Goal: Task Accomplishment & Management: Manage account settings

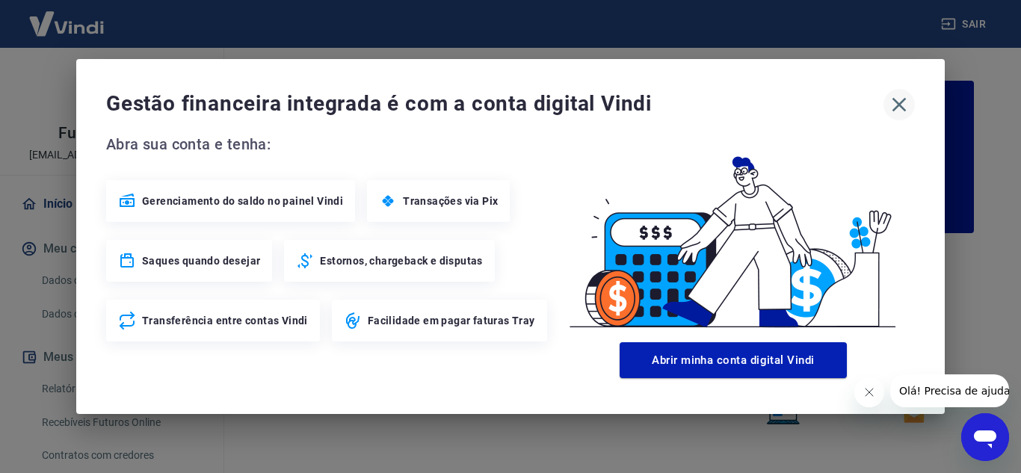
click at [901, 105] on icon "button" at bounding box center [899, 105] width 24 height 24
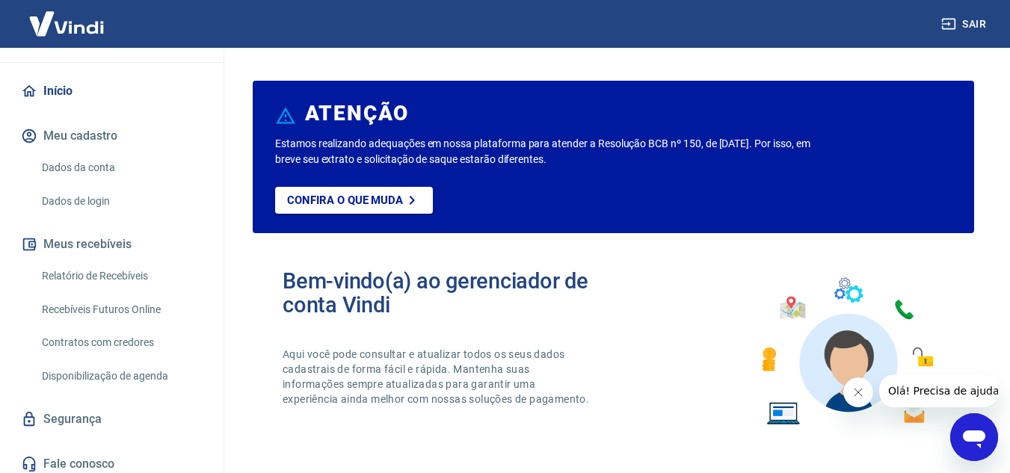
scroll to position [120, 0]
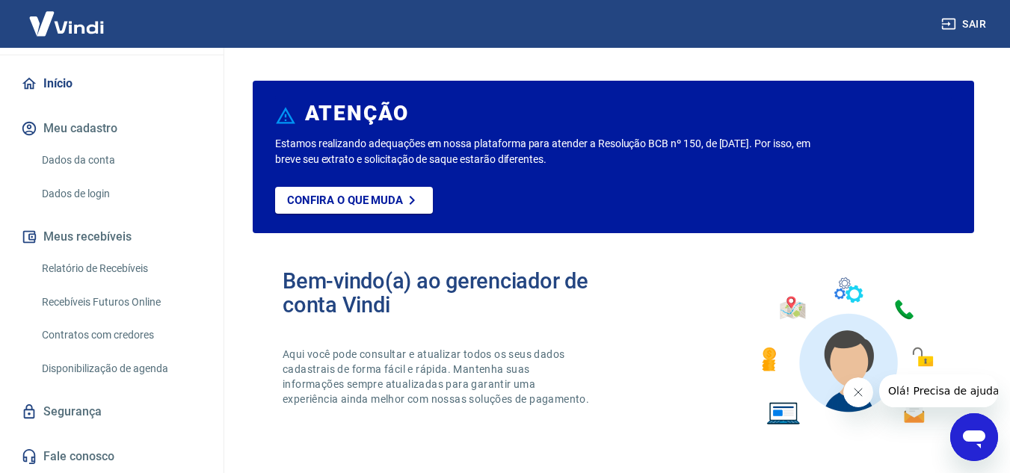
click at [115, 268] on link "Relatório de Recebíveis" at bounding box center [121, 268] width 170 height 31
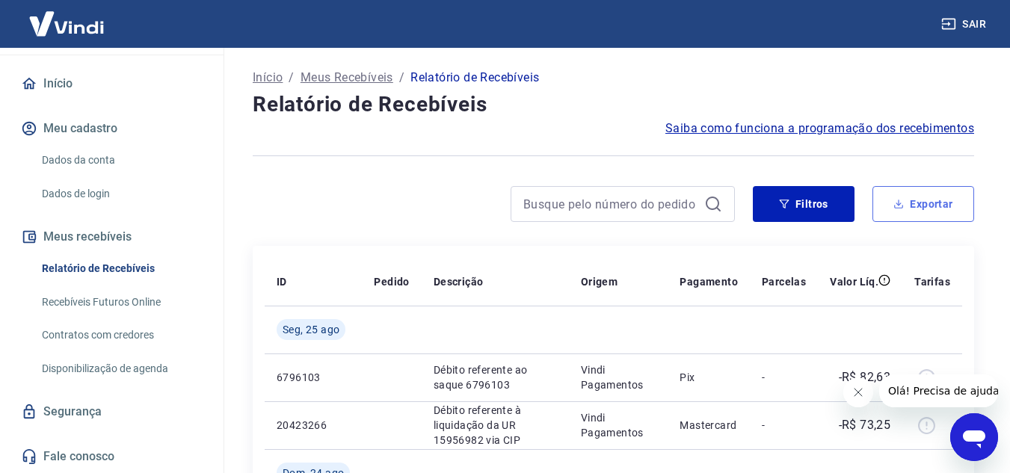
click at [905, 210] on button "Exportar" at bounding box center [923, 204] width 102 height 36
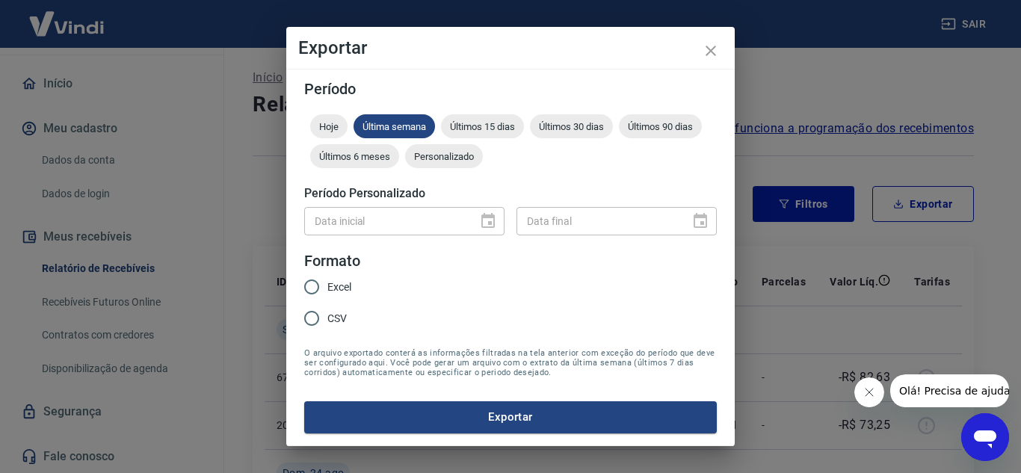
click at [475, 214] on div "Data inicial" at bounding box center [404, 221] width 200 height 28
click at [483, 216] on div "Data inicial" at bounding box center [404, 221] width 200 height 28
click at [322, 290] on input "Excel" at bounding box center [311, 286] width 31 height 31
radio input "true"
click at [444, 163] on div "Personalizado" at bounding box center [444, 156] width 78 height 24
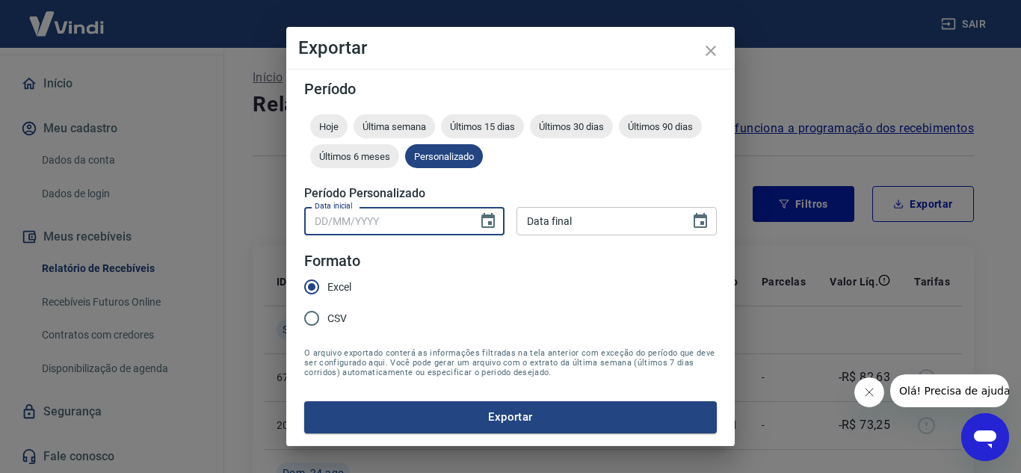
click at [425, 208] on input "Data inicial" at bounding box center [385, 221] width 163 height 28
type input "DD/MM/YYYY"
click at [490, 218] on icon "Choose date" at bounding box center [488, 221] width 18 height 18
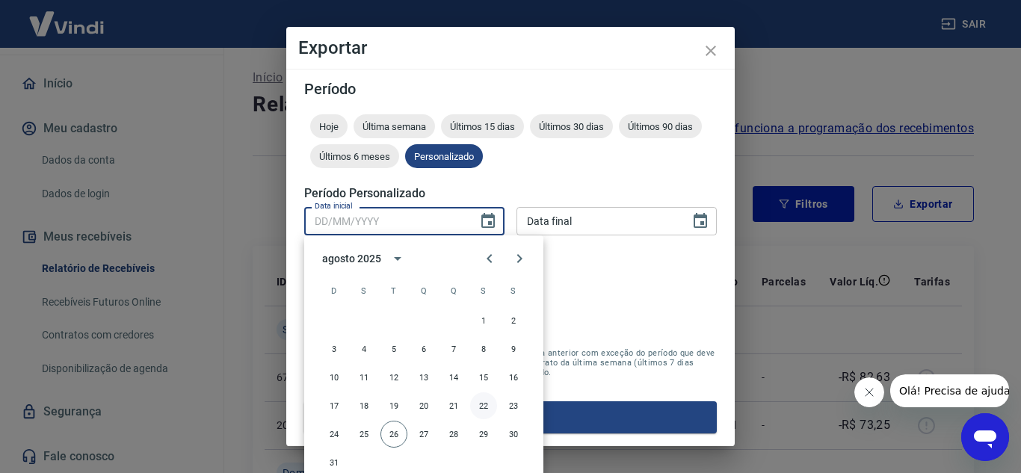
click at [478, 404] on button "22" at bounding box center [483, 405] width 27 height 27
type input "[DATE]"
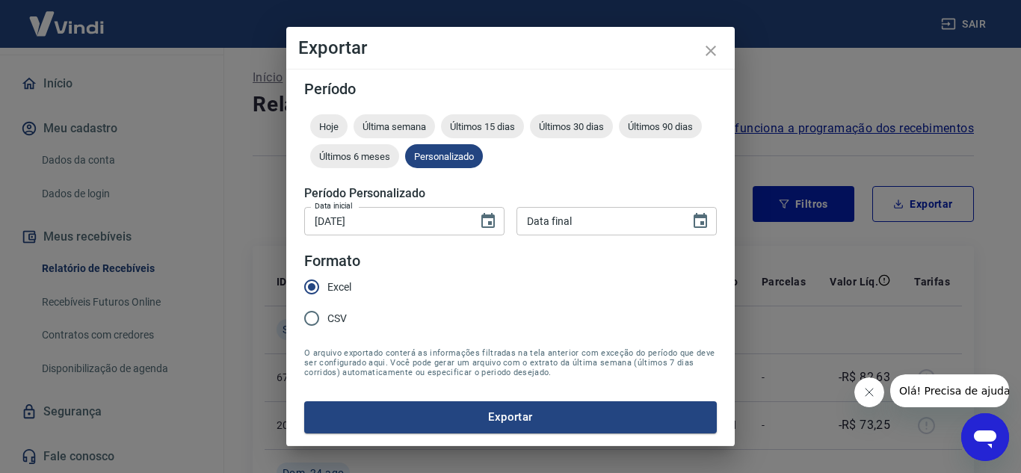
type input "DD/MM/YYYY"
drag, startPoint x: 659, startPoint y: 219, endPoint x: 683, endPoint y: 226, distance: 24.9
click at [660, 218] on input "DD/MM/YYYY" at bounding box center [598, 221] width 163 height 28
click at [693, 227] on icon "Choose date" at bounding box center [701, 221] width 18 height 18
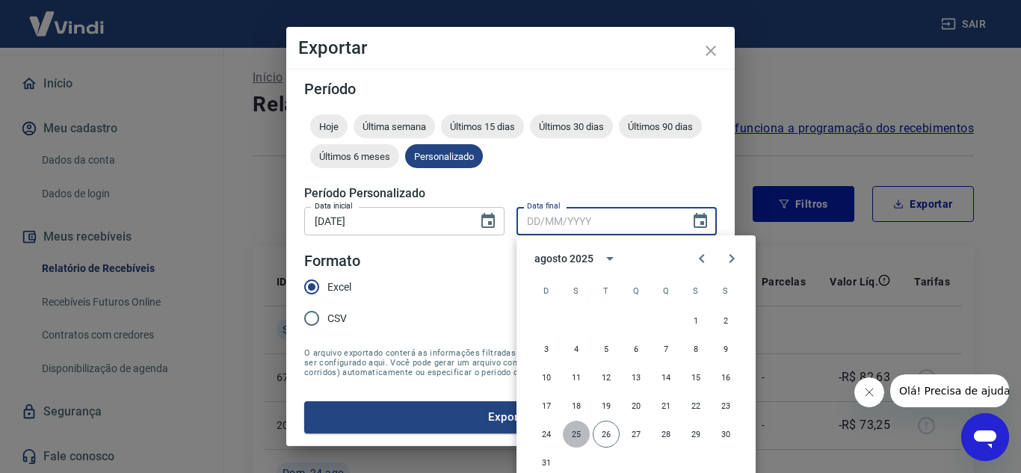
click at [582, 439] on button "25" at bounding box center [576, 434] width 27 height 27
type input "[DATE]"
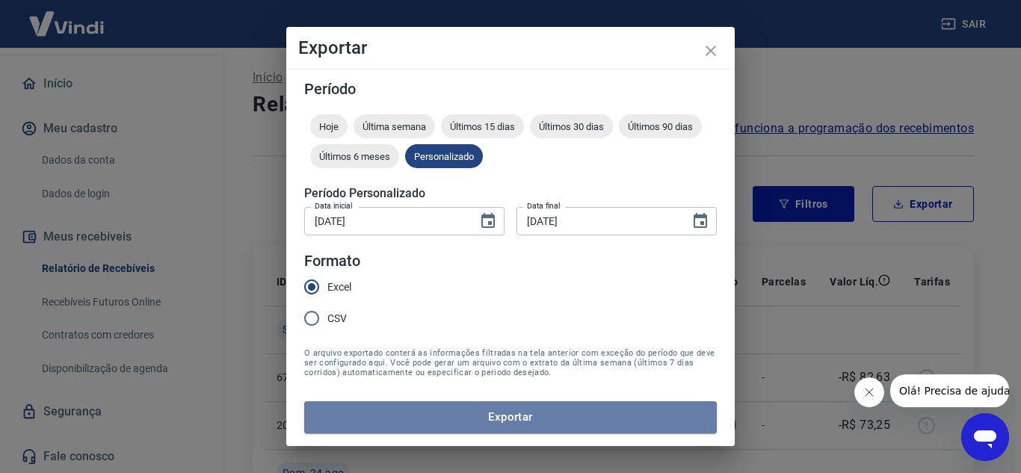
click at [436, 416] on button "Exportar" at bounding box center [510, 416] width 413 height 31
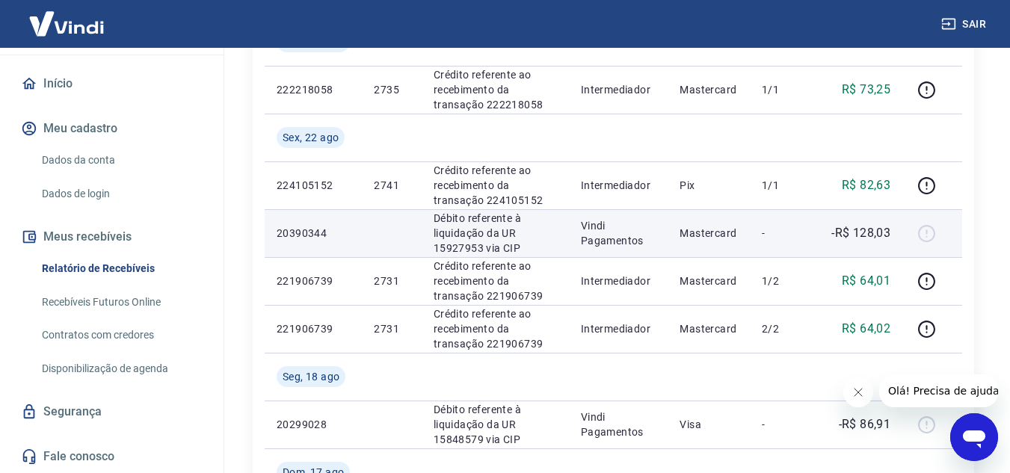
scroll to position [449, 0]
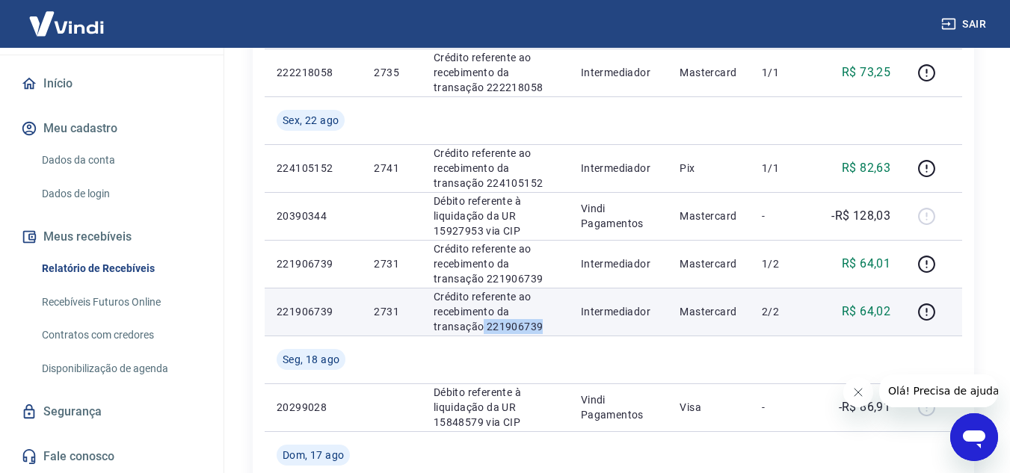
drag, startPoint x: 482, startPoint y: 319, endPoint x: 547, endPoint y: 327, distance: 65.6
click at [547, 327] on p "Crédito referente ao recebimento da transação 221906739" at bounding box center [495, 311] width 123 height 45
click at [353, 308] on td "221906739" at bounding box center [313, 312] width 97 height 48
drag, startPoint x: 440, startPoint y: 321, endPoint x: 491, endPoint y: 322, distance: 50.9
click at [443, 321] on p "Crédito referente ao recebimento da transação 221906739" at bounding box center [495, 311] width 123 height 45
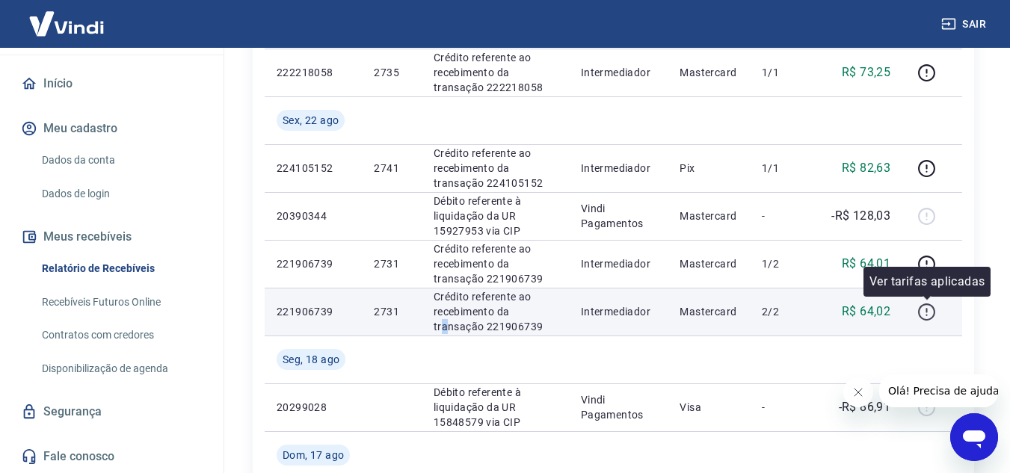
click at [923, 309] on icon "button" at bounding box center [926, 312] width 19 height 19
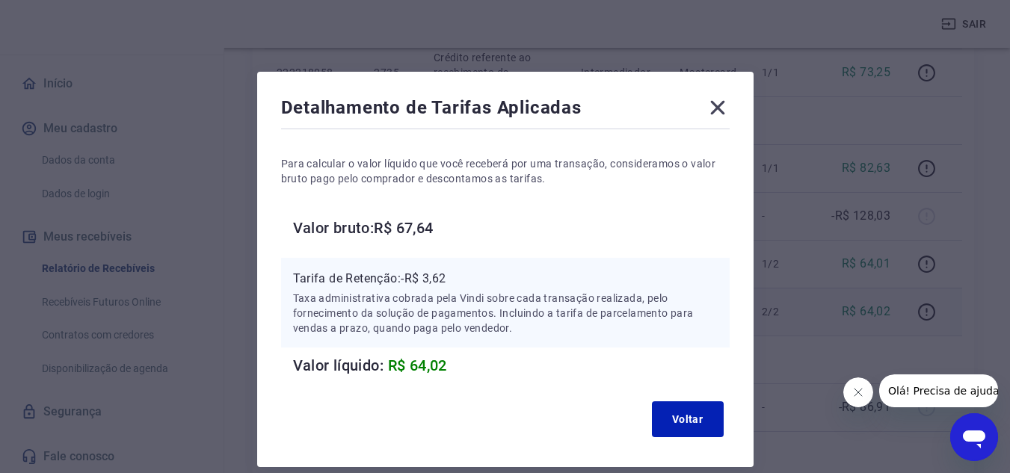
click at [716, 106] on icon at bounding box center [717, 108] width 14 height 14
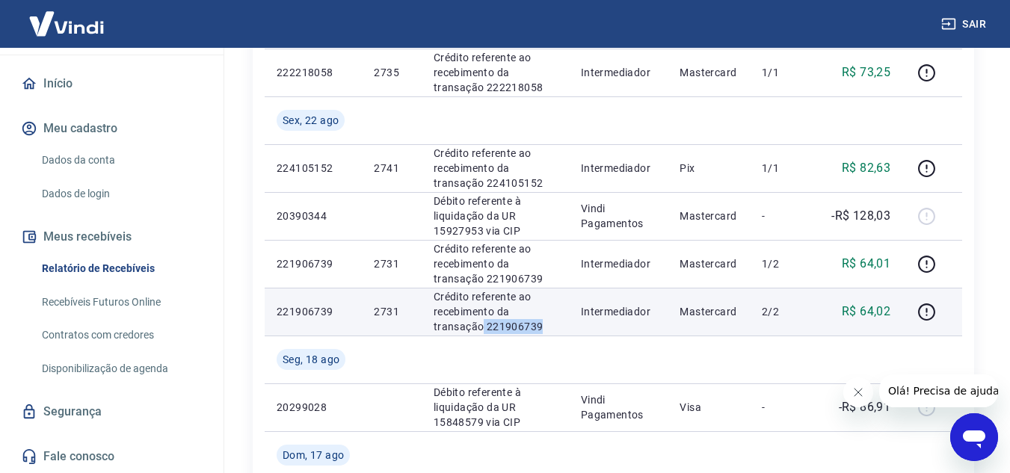
drag, startPoint x: 481, startPoint y: 329, endPoint x: 541, endPoint y: 328, distance: 59.8
click at [541, 328] on p "Crédito referente ao recebimento da transação 221906739" at bounding box center [495, 311] width 123 height 45
click at [300, 305] on p "221906739" at bounding box center [313, 311] width 73 height 15
copy p "221906739"
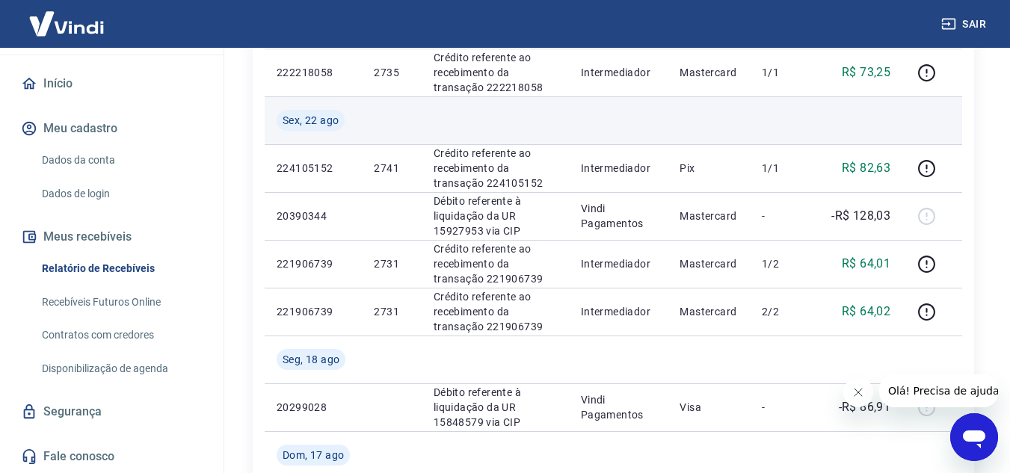
click at [742, 124] on td at bounding box center [709, 120] width 82 height 48
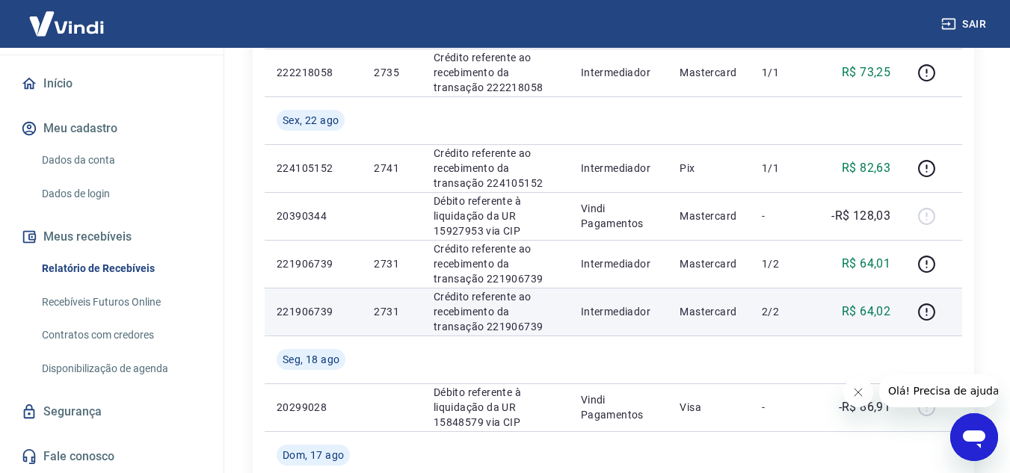
click at [310, 315] on p "221906739" at bounding box center [313, 311] width 73 height 15
copy p "221906739"
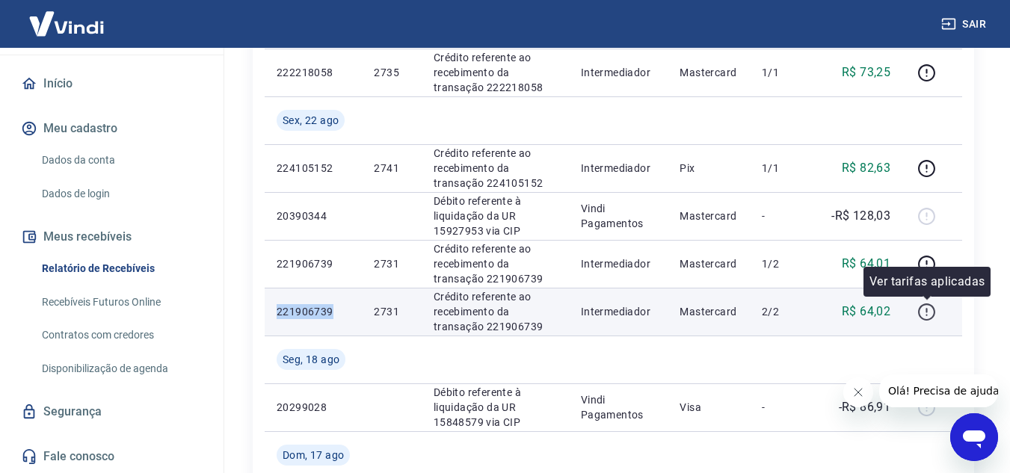
click at [926, 315] on icon "button" at bounding box center [926, 312] width 19 height 19
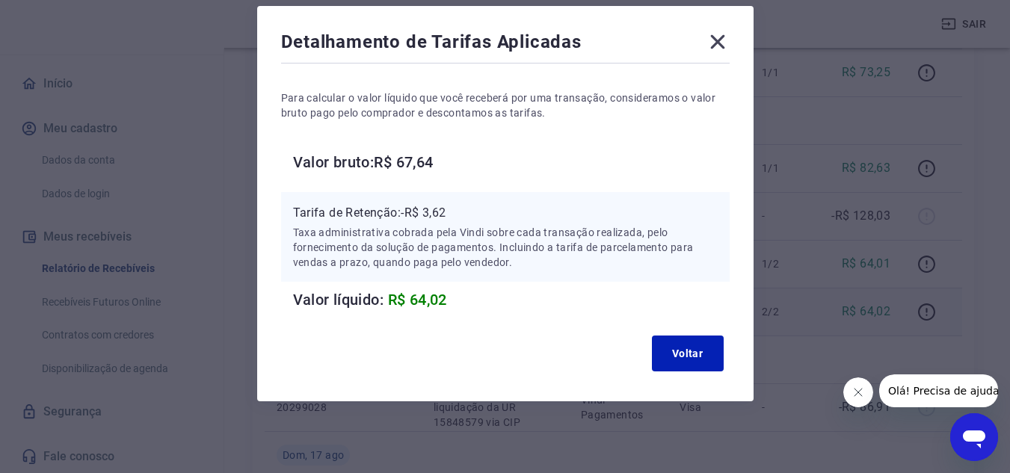
scroll to position [0, 0]
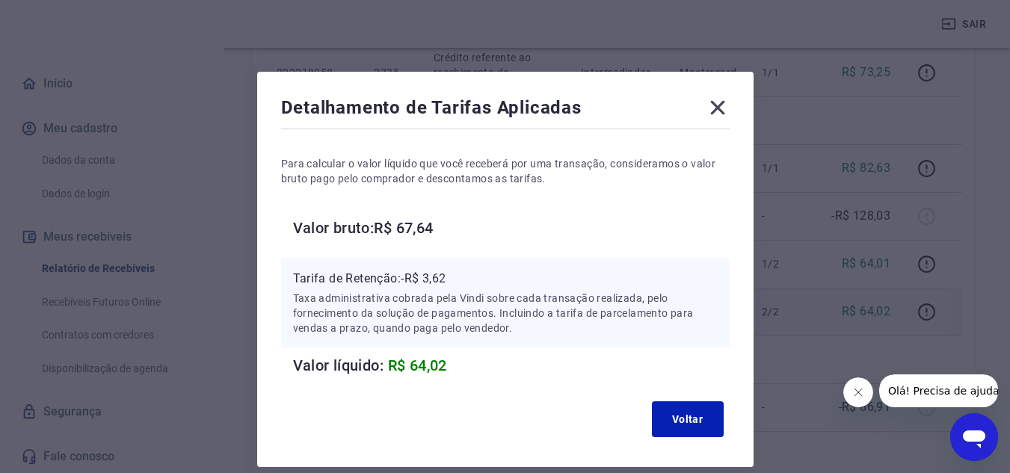
click at [712, 99] on div "Detalhamento de Tarifas Aplicadas Para calcular o valor líquido que você recebe…" at bounding box center [505, 269] width 496 height 395
click at [712, 99] on icon at bounding box center [718, 108] width 24 height 24
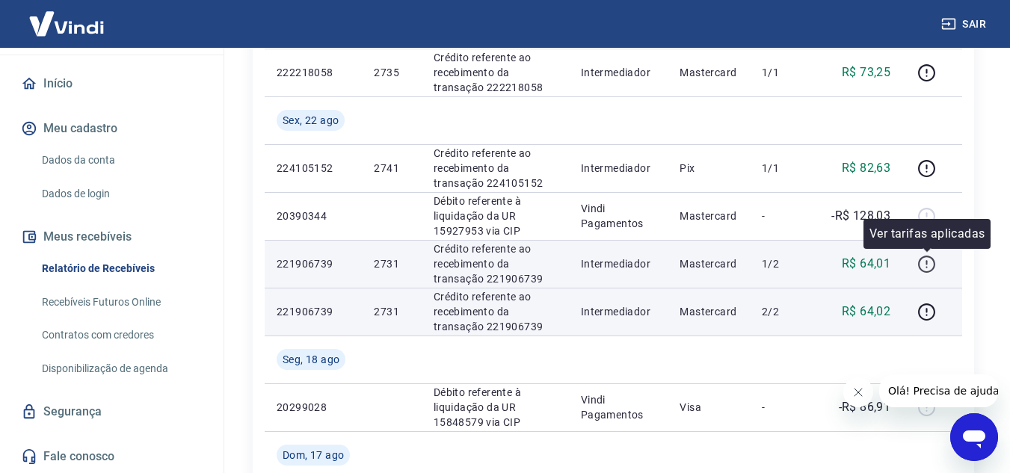
click at [926, 264] on icon "button" at bounding box center [926, 264] width 19 height 19
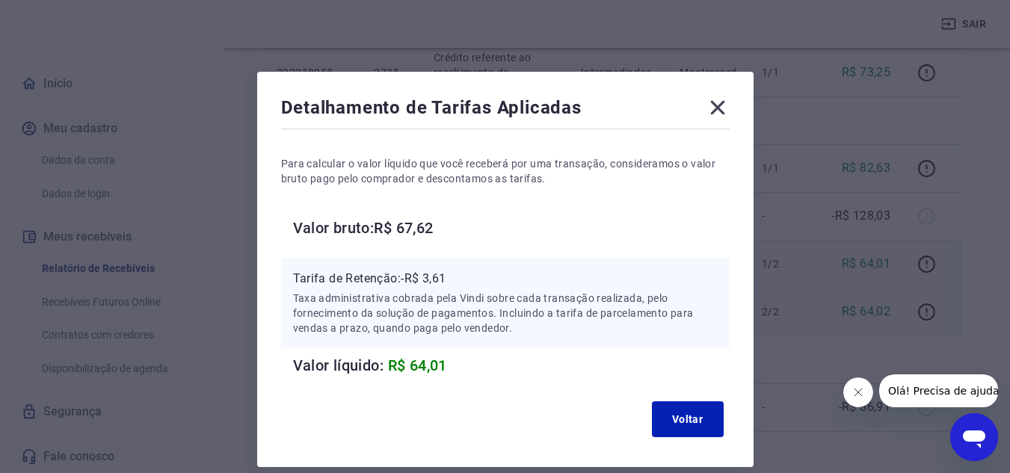
click at [711, 99] on icon at bounding box center [718, 108] width 24 height 24
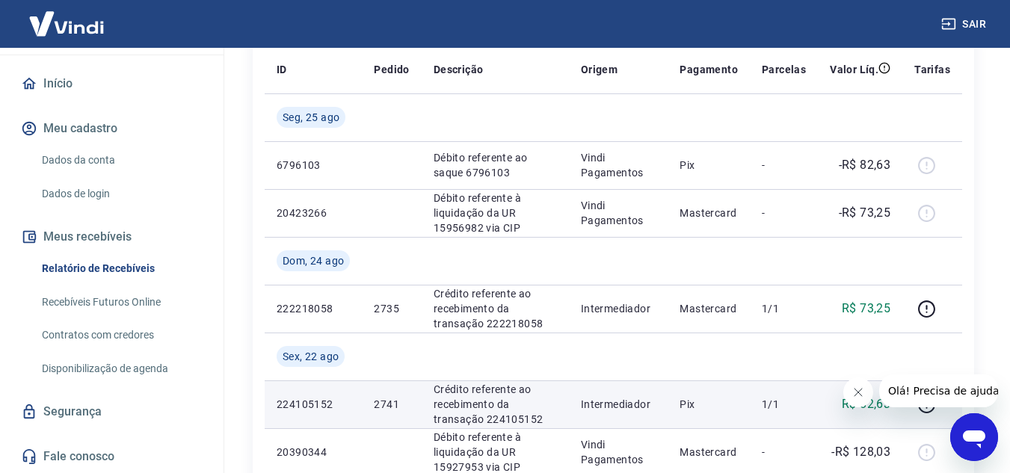
scroll to position [224, 0]
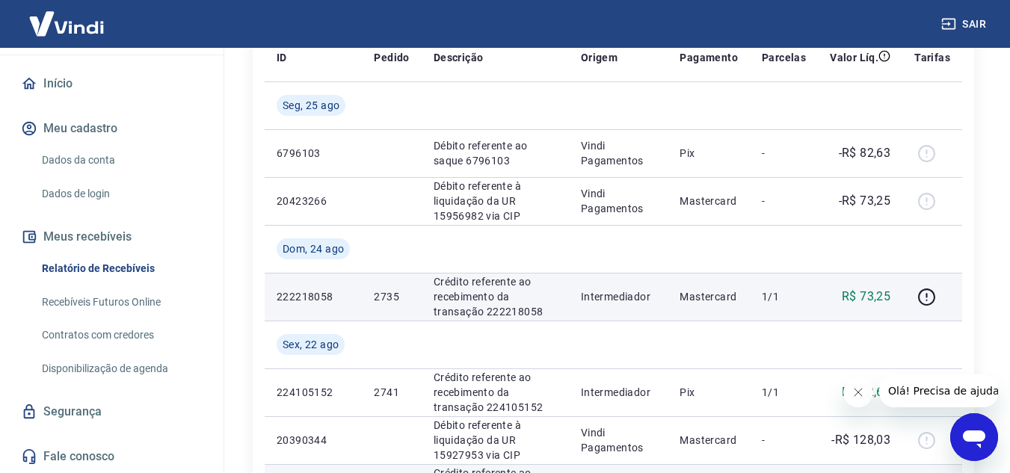
click at [318, 291] on p "222218058" at bounding box center [313, 296] width 73 height 15
copy p "222218058"
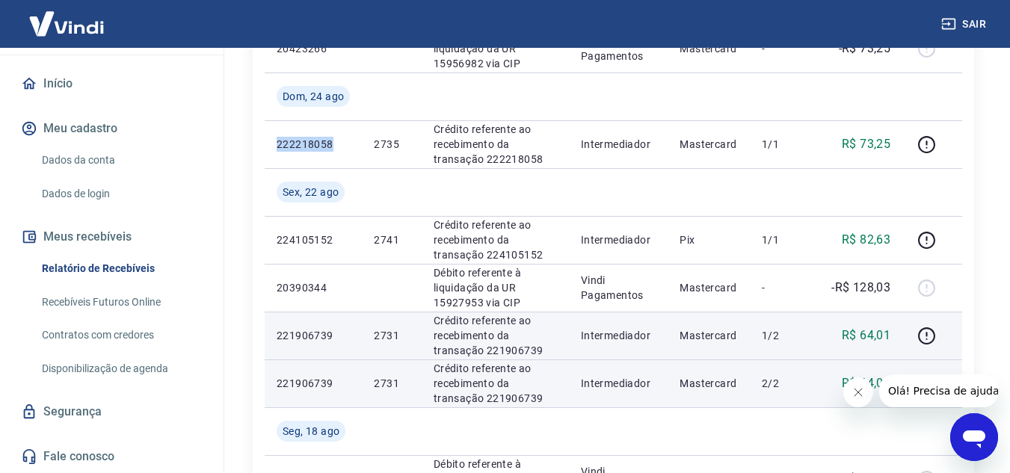
scroll to position [449, 0]
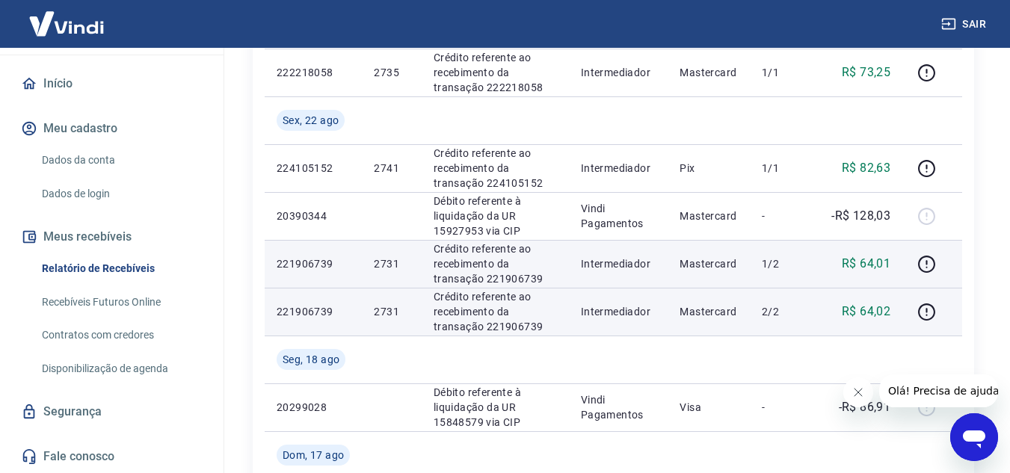
click at [311, 306] on p "221906739" at bounding box center [313, 311] width 73 height 15
copy p "221906739"
click at [385, 312] on p "2731" at bounding box center [391, 311] width 35 height 15
